Goal: Task Accomplishment & Management: Use online tool/utility

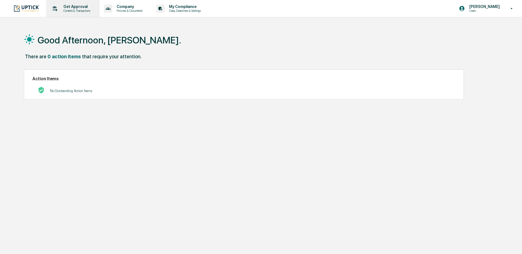
click at [75, 7] on p "Get Approval" at bounding box center [76, 6] width 34 height 4
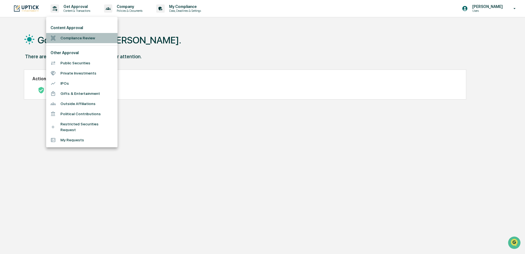
click at [79, 38] on li "Compliance Review" at bounding box center [81, 38] width 71 height 10
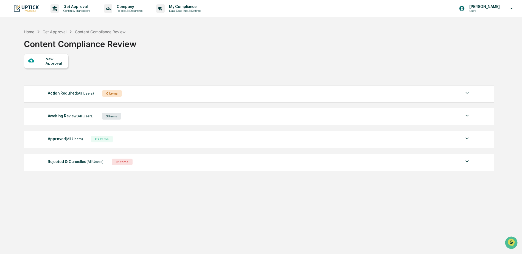
click at [190, 120] on div "Awaiting Review (All Users) 3 Items" at bounding box center [259, 116] width 423 height 8
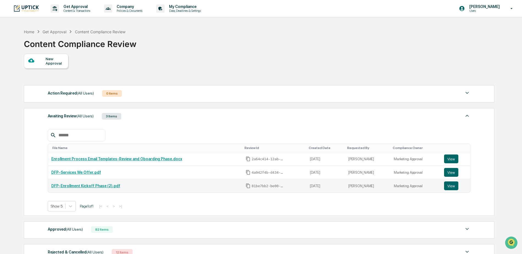
click at [93, 186] on link "DFP-Enrollment Kickoff Phase (2).pdf" at bounding box center [85, 185] width 69 height 4
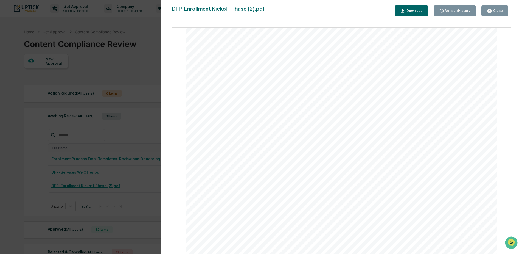
scroll to position [402, 0]
click at [501, 12] on div "Close" at bounding box center [497, 11] width 11 height 4
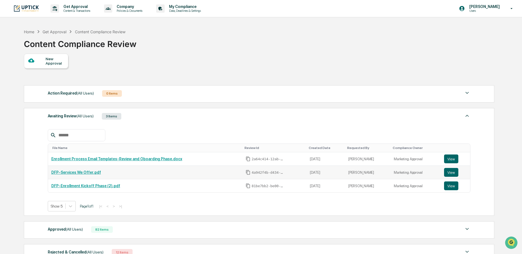
click at [62, 172] on link "DFP-Services We Offer.pdf" at bounding box center [76, 172] width 50 height 4
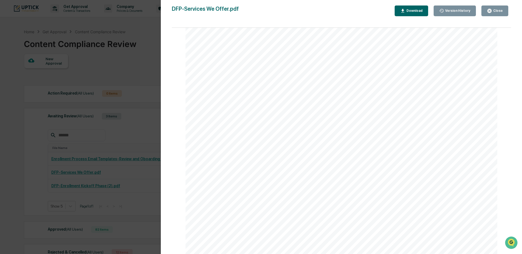
scroll to position [190, 0]
click at [492, 12] on icon "button" at bounding box center [489, 10] width 5 height 5
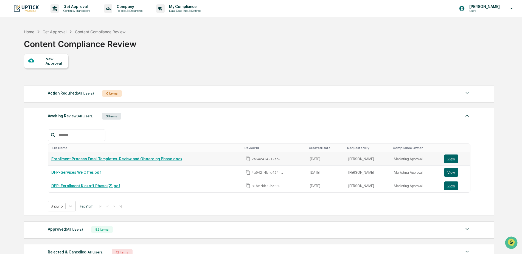
click at [93, 157] on link "Enrollment Process Email Templates-Review and Oboarding Phase.docx" at bounding box center [116, 158] width 131 height 4
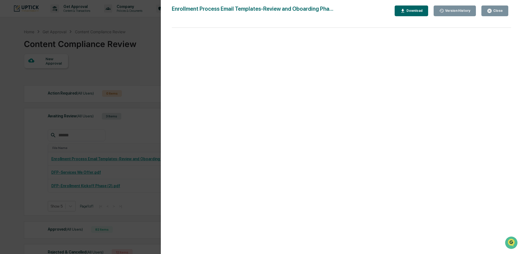
click at [501, 12] on div "Close" at bounding box center [497, 11] width 11 height 4
